Goal: Task Accomplishment & Management: Use online tool/utility

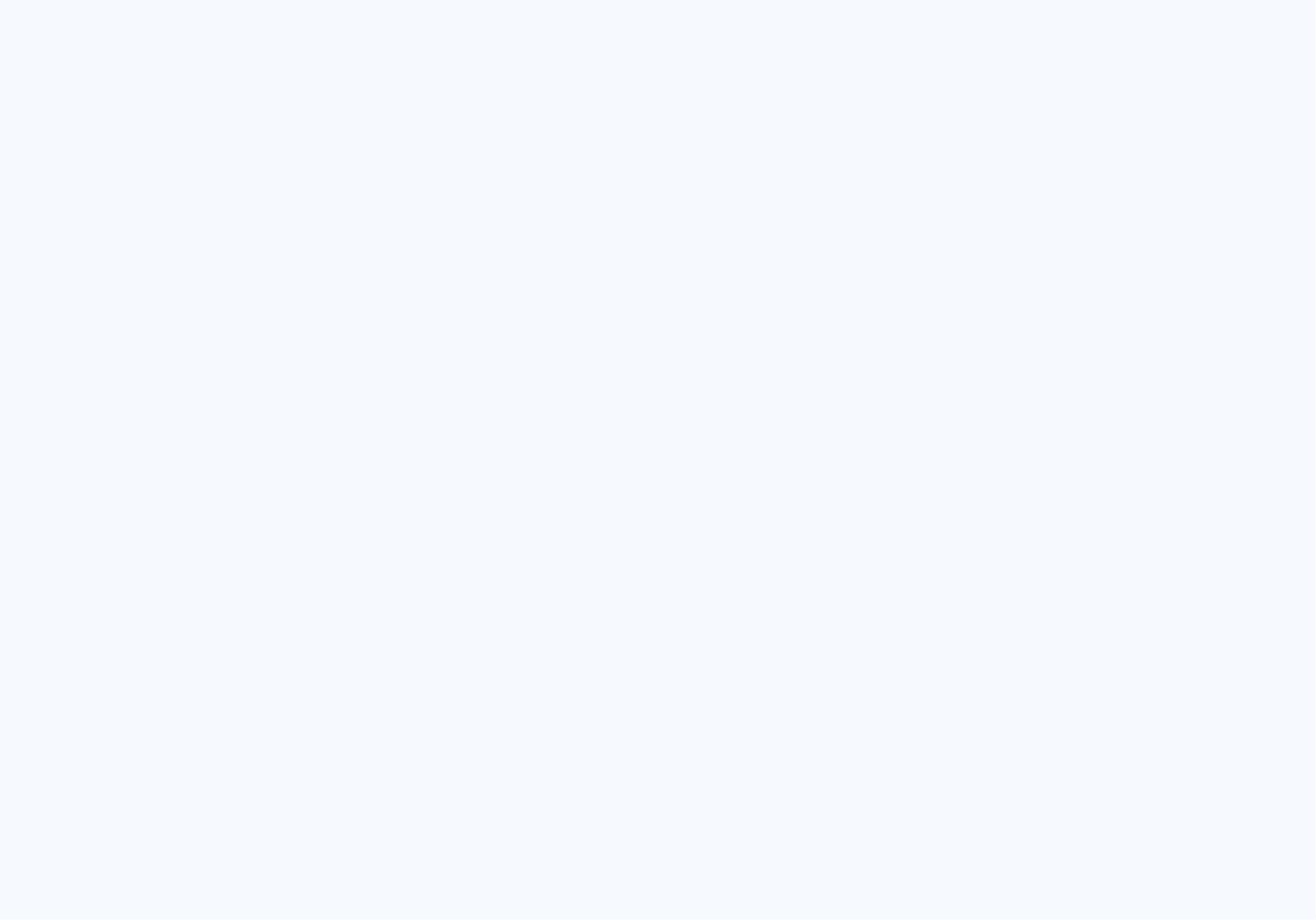
type input "Todas as fotos"
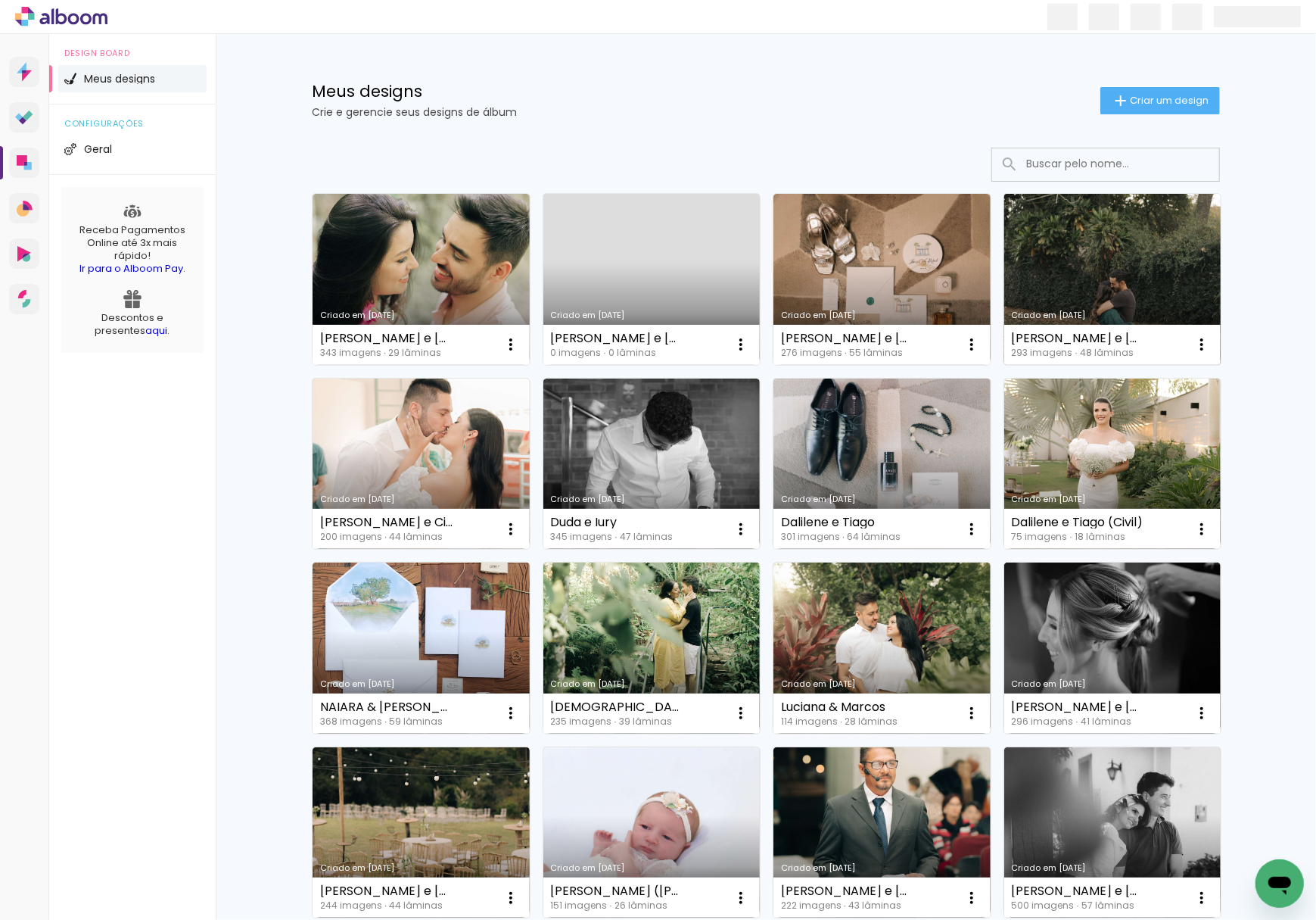
click at [1121, 273] on link "Criado em [DATE]" at bounding box center [1113, 279] width 217 height 171
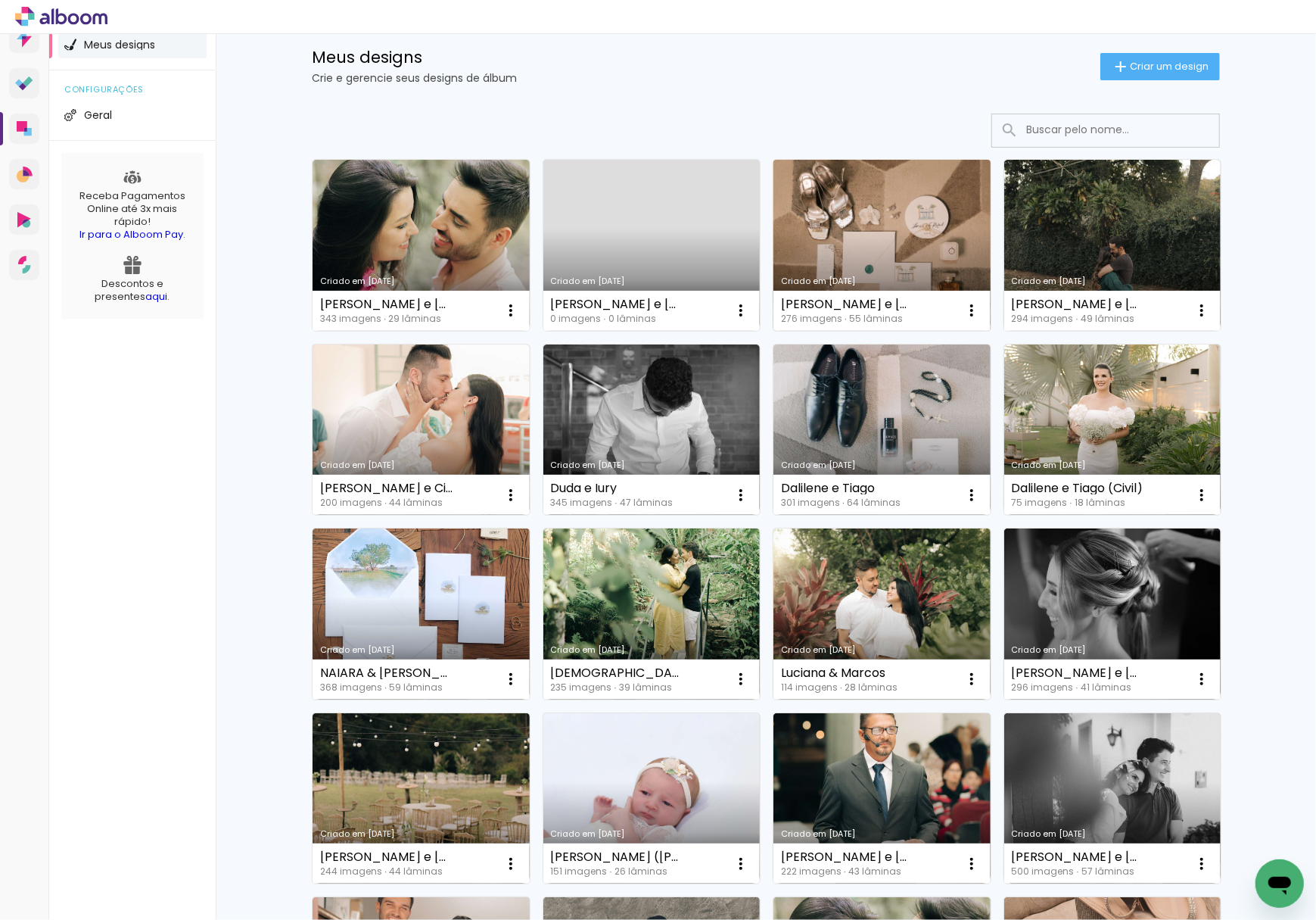
click at [882, 231] on link "Criado em [DATE]" at bounding box center [882, 244] width 217 height 171
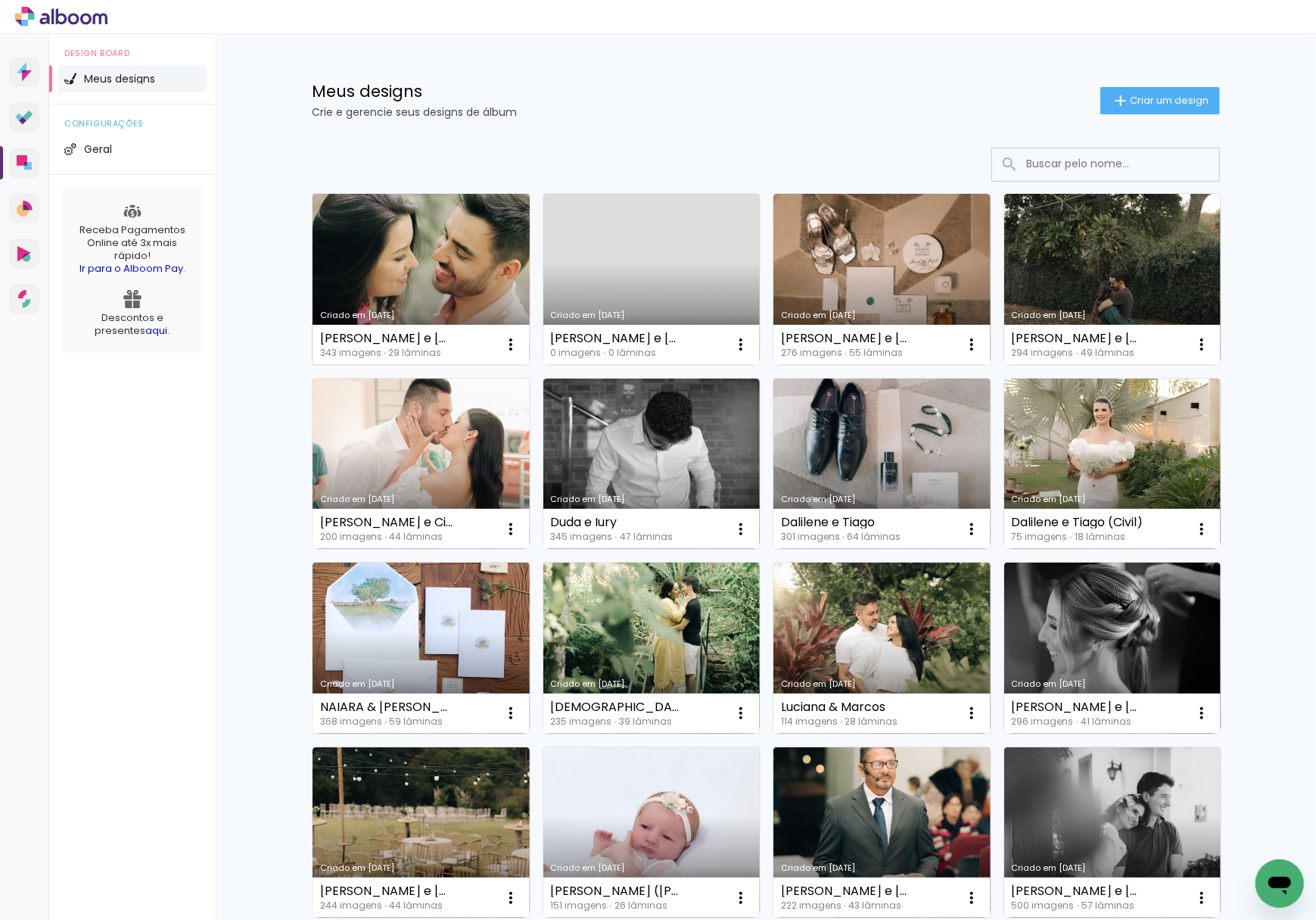
click at [443, 254] on link "Criado em [DATE]" at bounding box center [421, 279] width 217 height 171
